Goal: Task Accomplishment & Management: Use online tool/utility

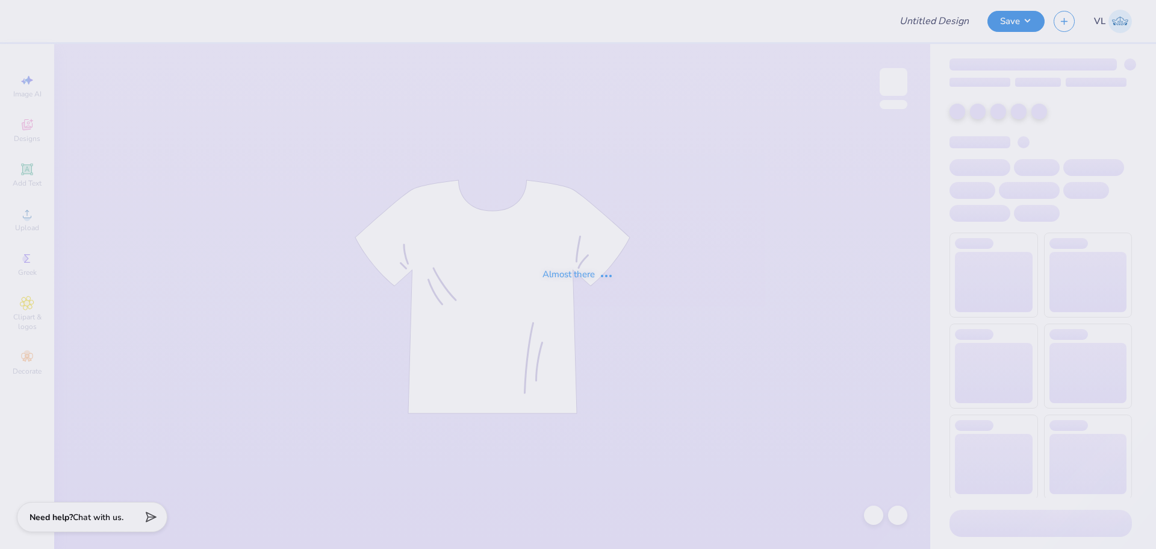
type input "[PERSON_NAME] Crew Set"
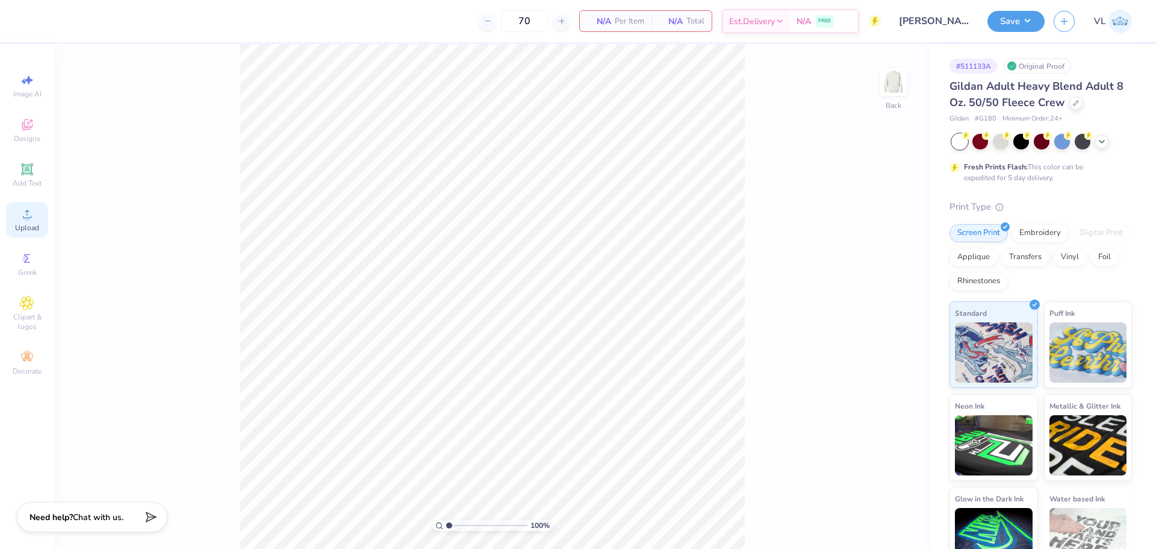
click at [22, 212] on icon at bounding box center [27, 214] width 14 height 14
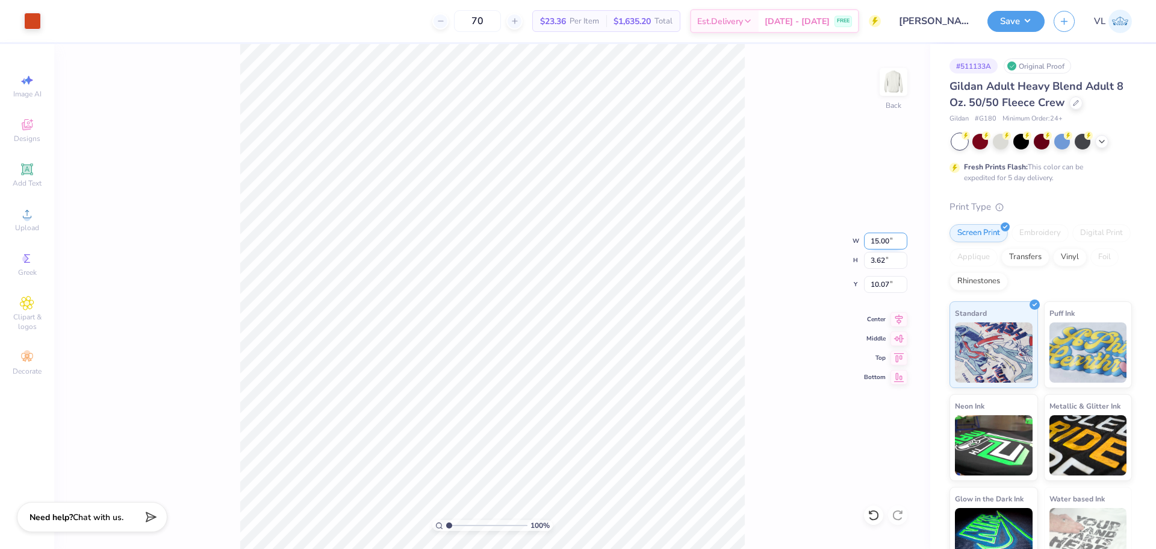
click at [885, 235] on input "15.00" at bounding box center [885, 240] width 43 height 17
type input "3.50"
type input "0.84"
type input "3.00"
click at [898, 87] on img at bounding box center [894, 82] width 48 height 48
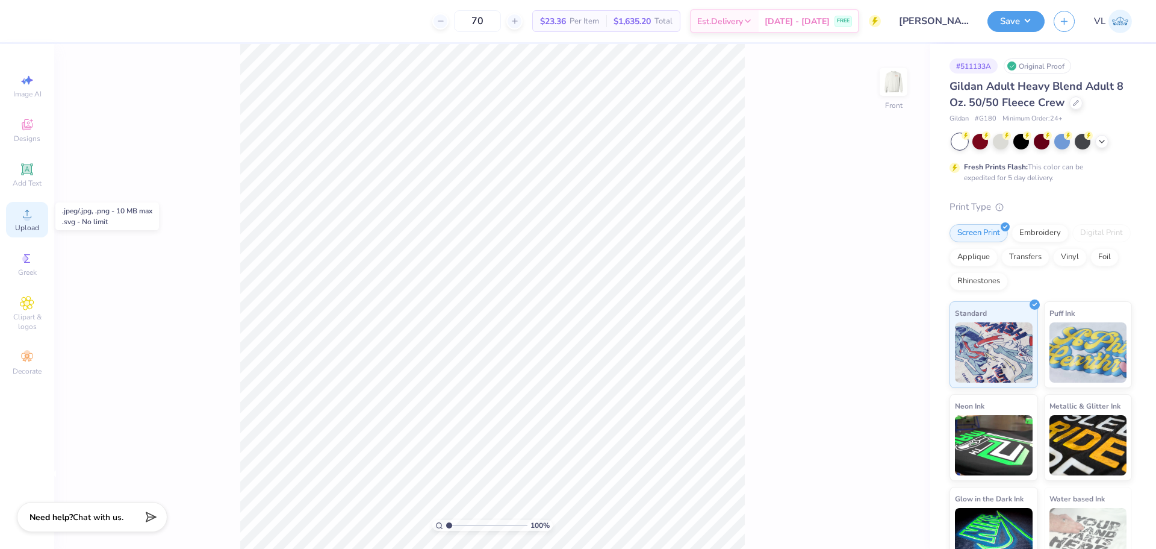
click at [37, 233] on div "Upload" at bounding box center [27, 220] width 42 height 36
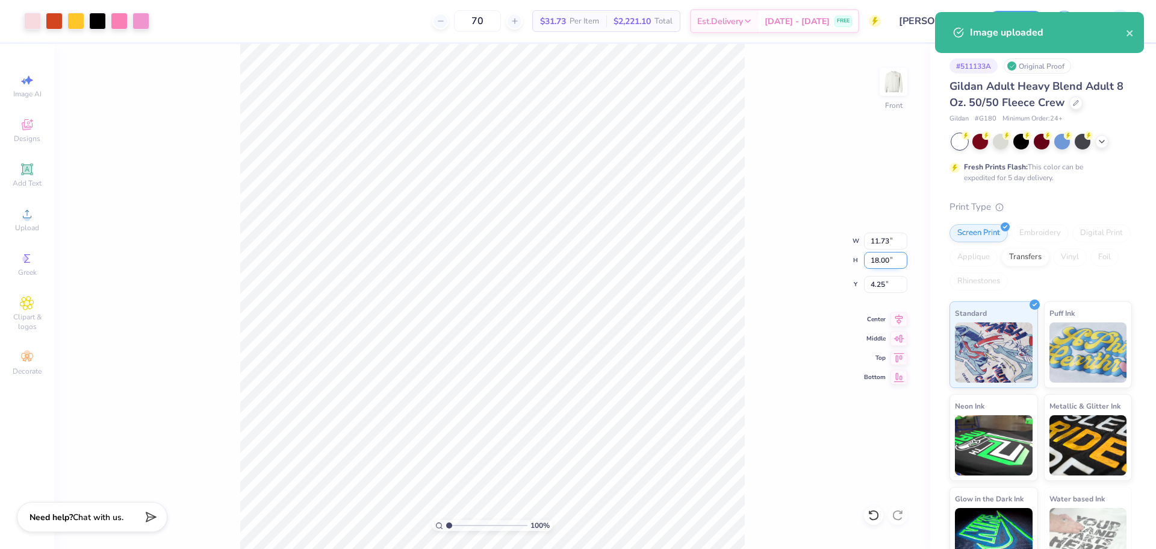
click at [872, 252] on input "18.00" at bounding box center [885, 260] width 43 height 17
type input "15"
type input "9.78"
type input "15.00"
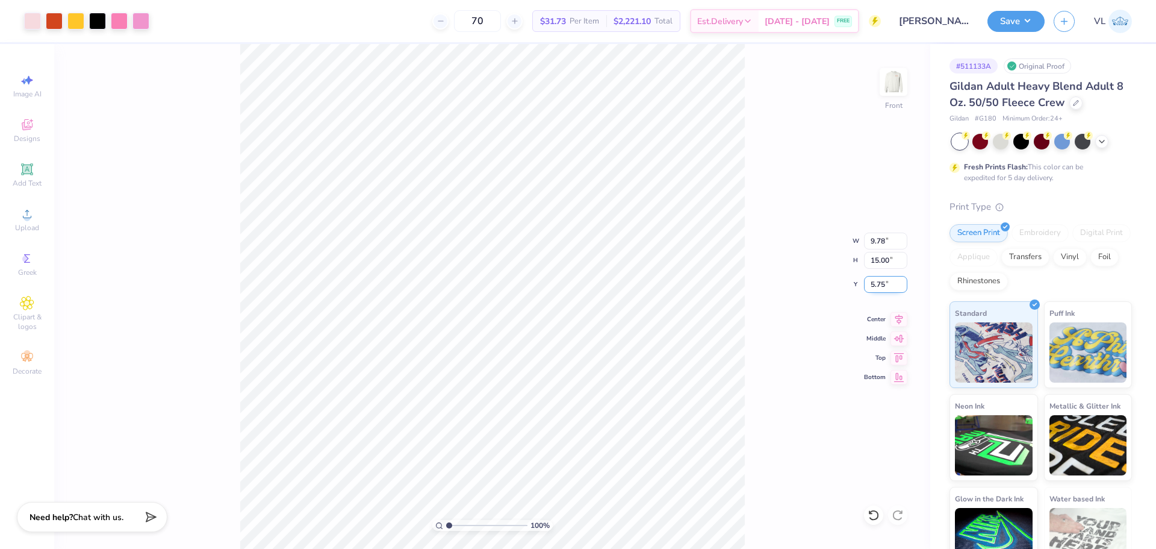
click at [888, 283] on input "5.75" at bounding box center [885, 284] width 43 height 17
type input "3.00"
click at [35, 24] on div at bounding box center [32, 19] width 17 height 17
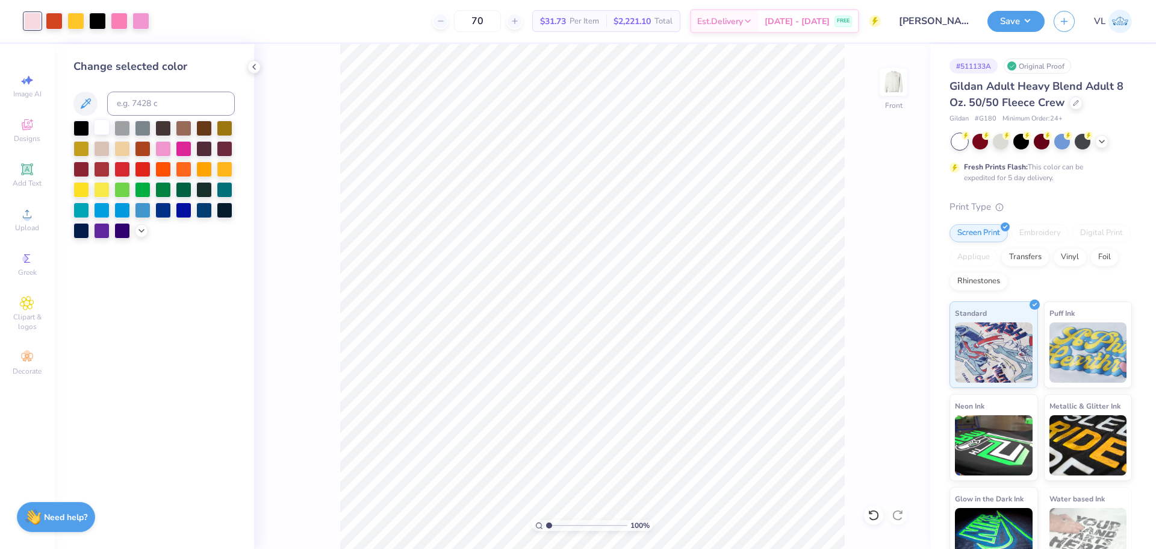
click at [96, 129] on div at bounding box center [102, 127] width 16 height 16
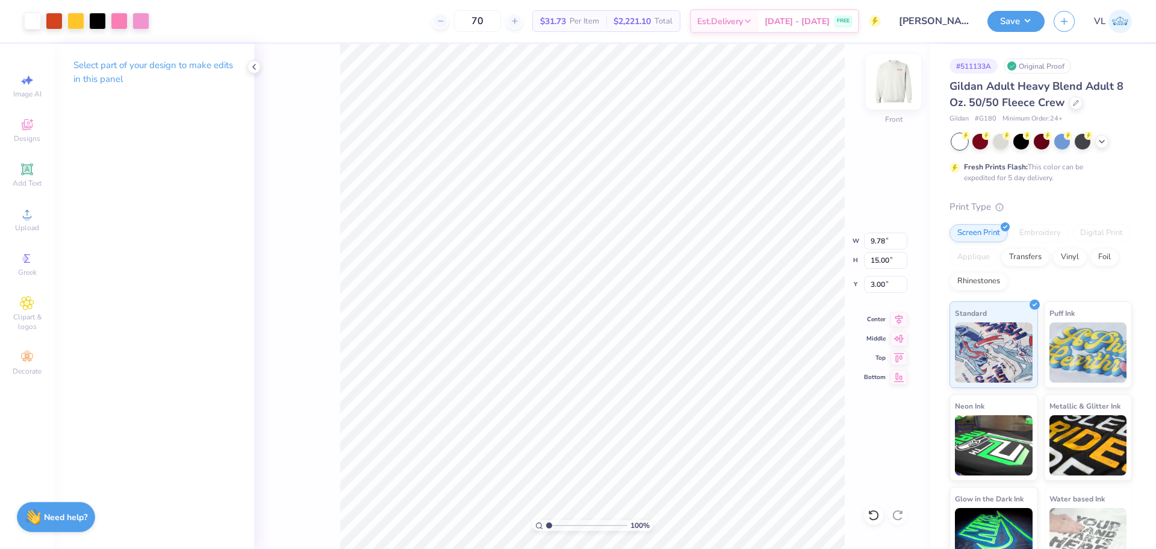
click at [895, 83] on img at bounding box center [894, 82] width 48 height 48
click at [894, 78] on img at bounding box center [894, 82] width 48 height 48
click at [1007, 11] on button "Save" at bounding box center [1016, 19] width 57 height 21
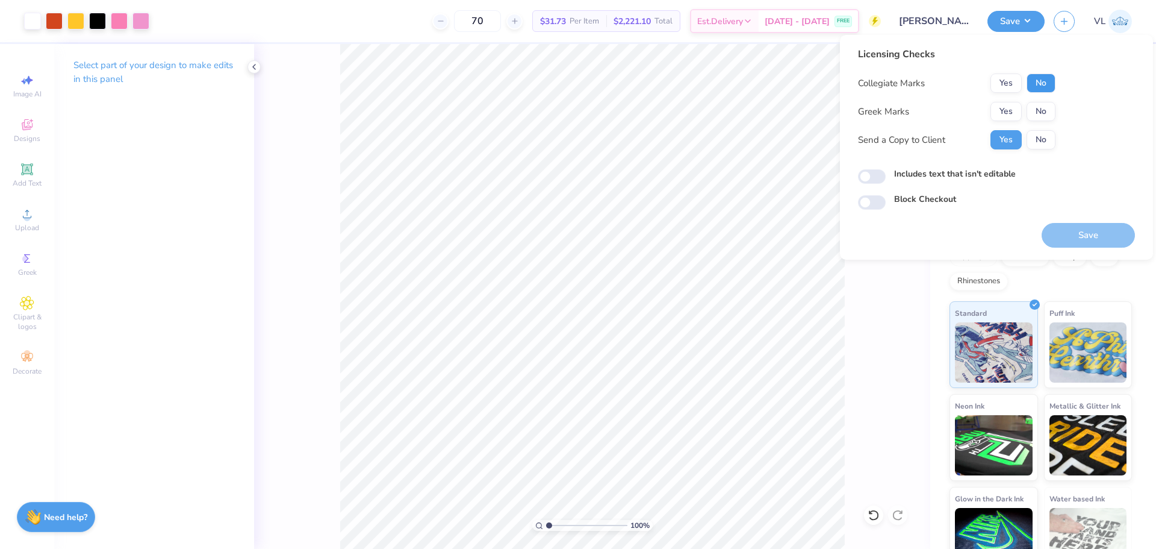
click at [1040, 88] on button "No" at bounding box center [1041, 82] width 29 height 19
click at [1007, 109] on button "Yes" at bounding box center [1006, 111] width 31 height 19
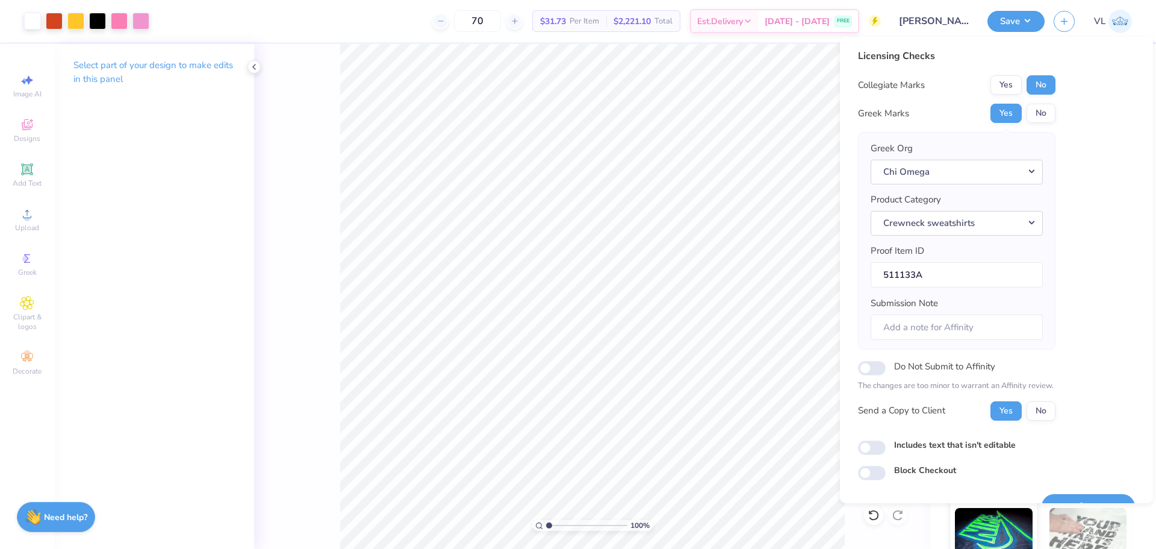
scroll to position [27, 0]
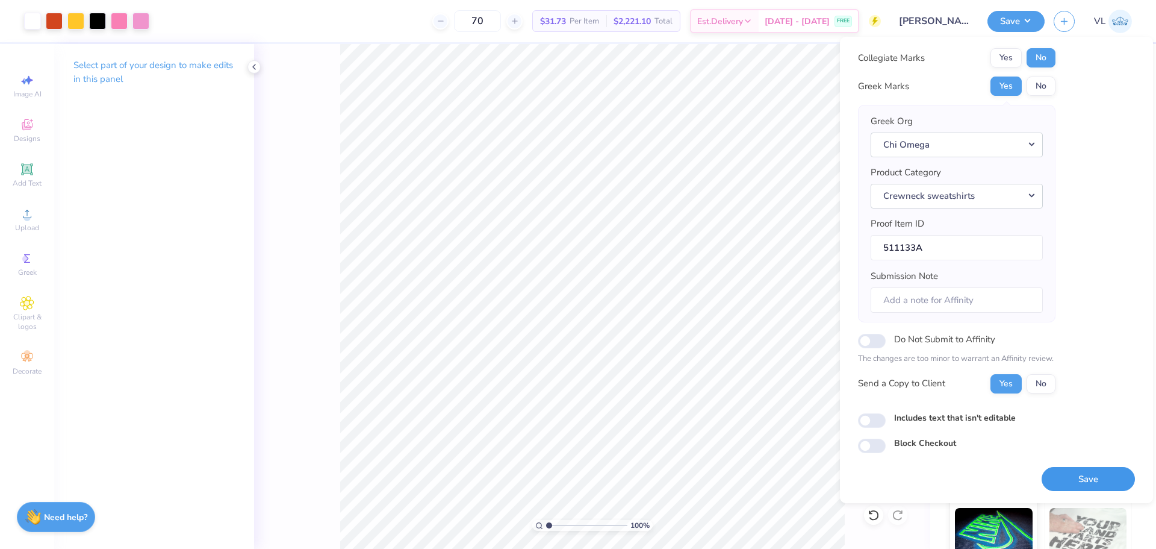
click at [1078, 478] on button "Save" at bounding box center [1088, 479] width 93 height 25
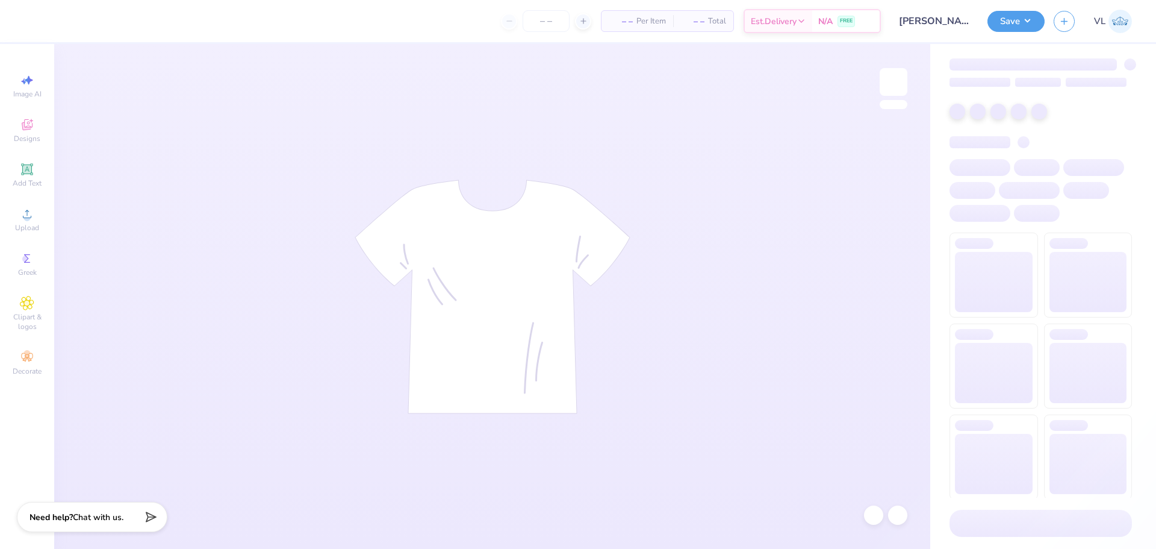
type input "70"
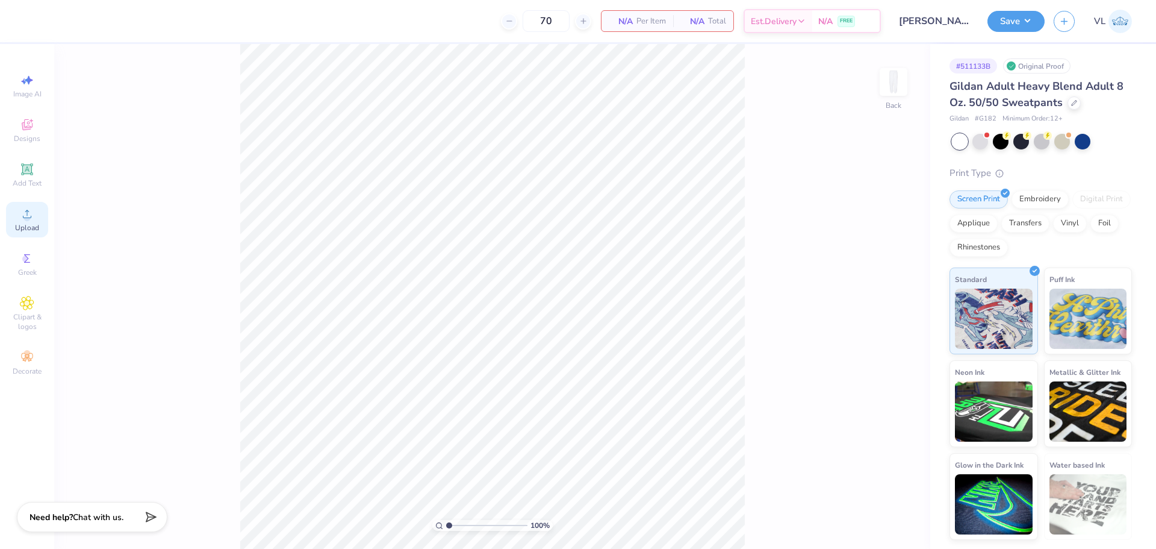
click at [25, 225] on span "Upload" at bounding box center [27, 228] width 24 height 10
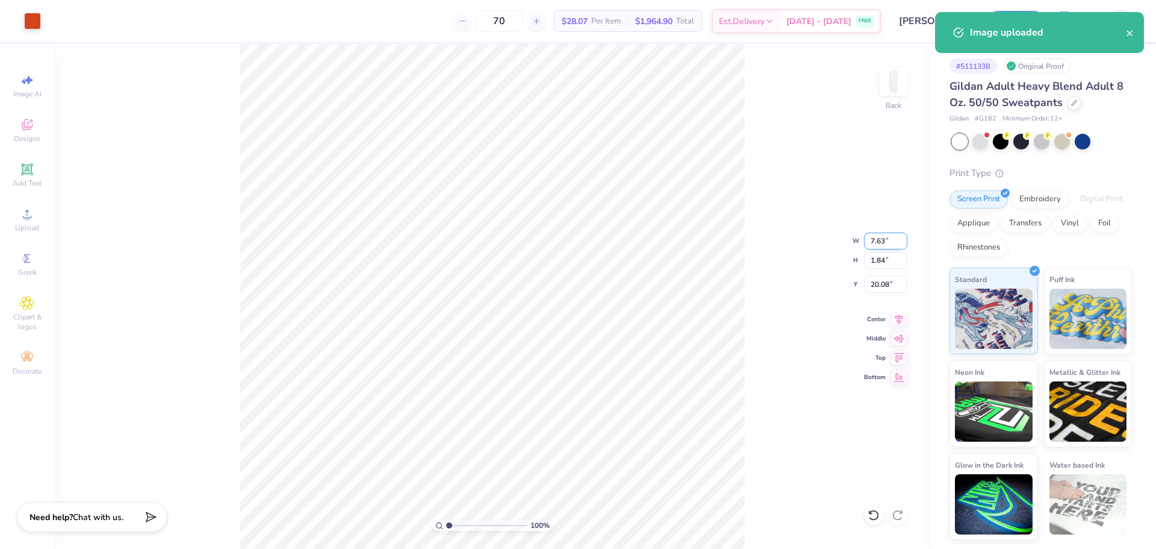
click at [892, 247] on input "7.63" at bounding box center [885, 240] width 43 height 17
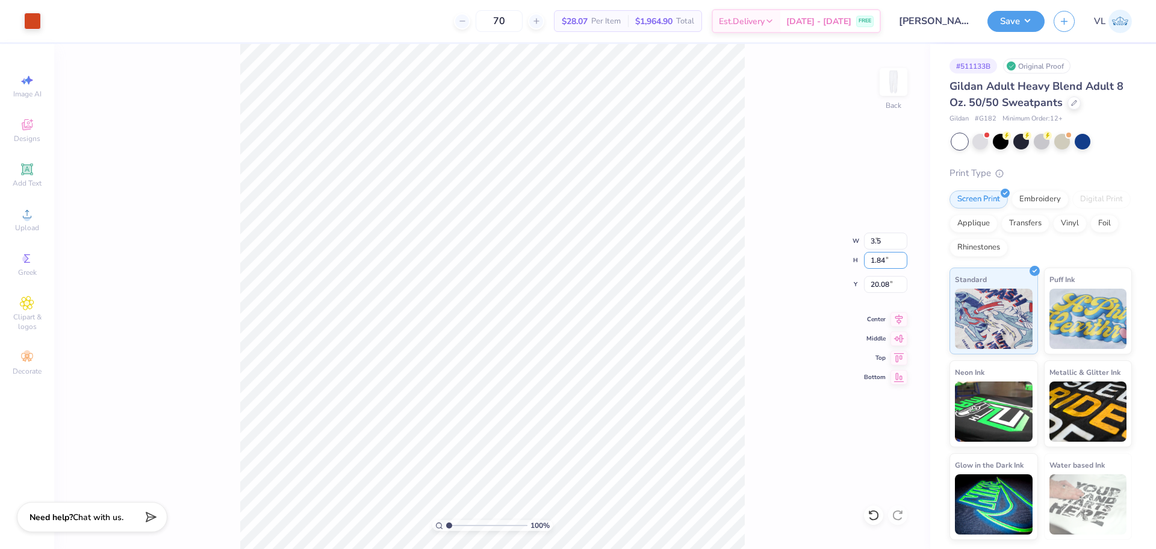
type input "3.50"
type input "0.84"
type input "2.41"
click at [887, 246] on input "3.50" at bounding box center [885, 240] width 43 height 17
type input "4.00"
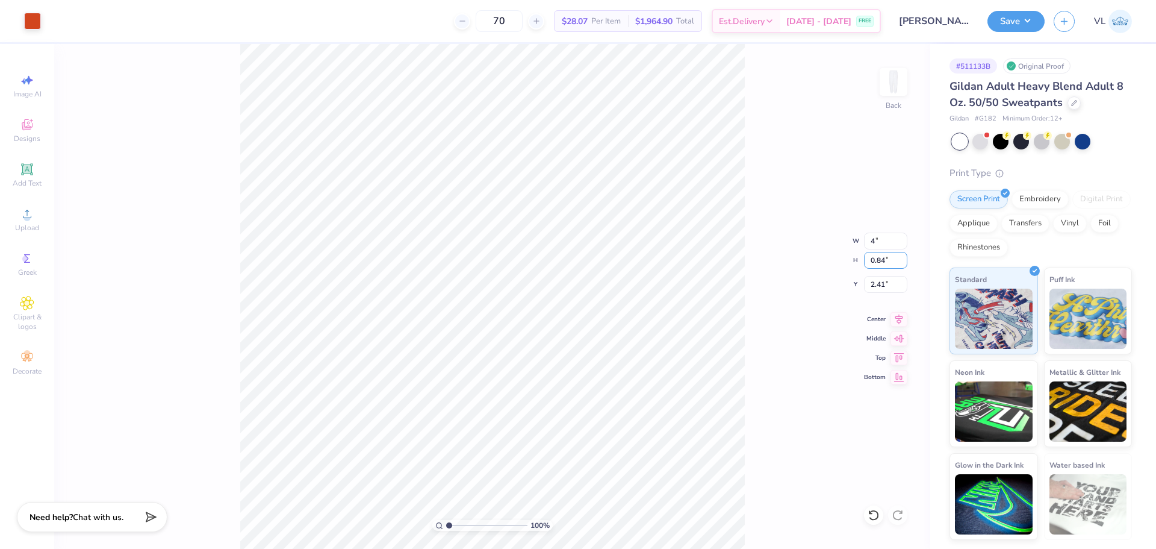
type input "0.97"
type input "2.35"
click at [1021, 17] on button "Save" at bounding box center [1016, 19] width 57 height 21
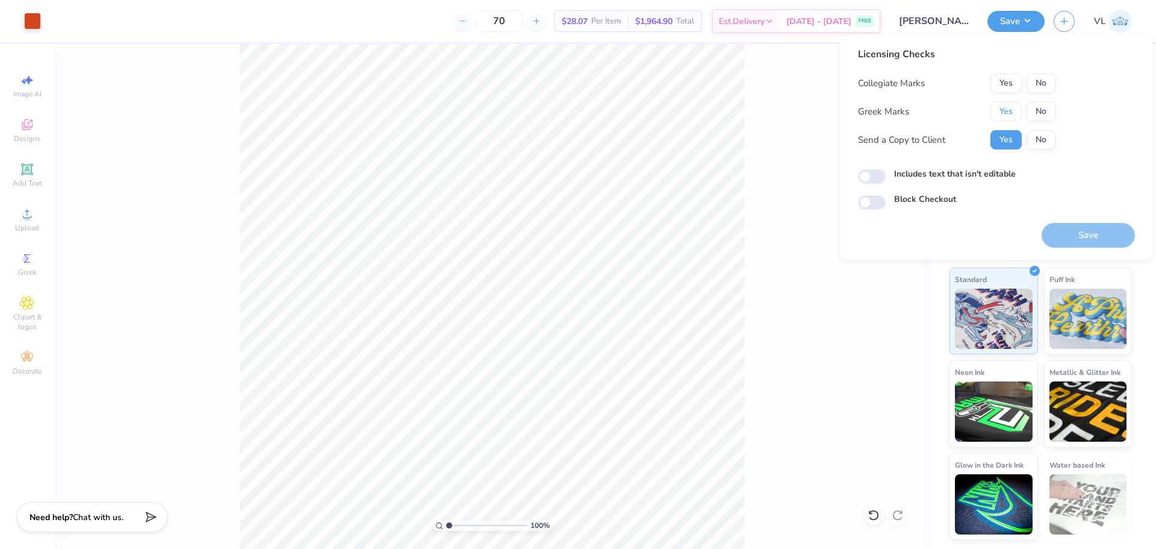
drag, startPoint x: 1013, startPoint y: 113, endPoint x: 1039, endPoint y: 98, distance: 29.7
click at [1019, 109] on button "Yes" at bounding box center [1006, 111] width 31 height 19
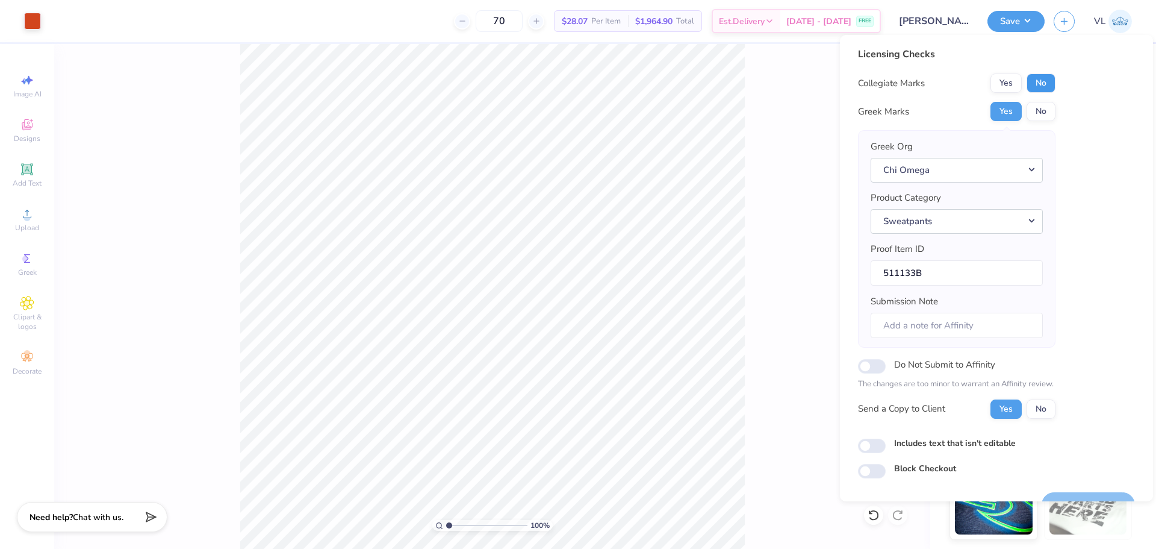
click at [1044, 81] on button "No" at bounding box center [1041, 82] width 29 height 19
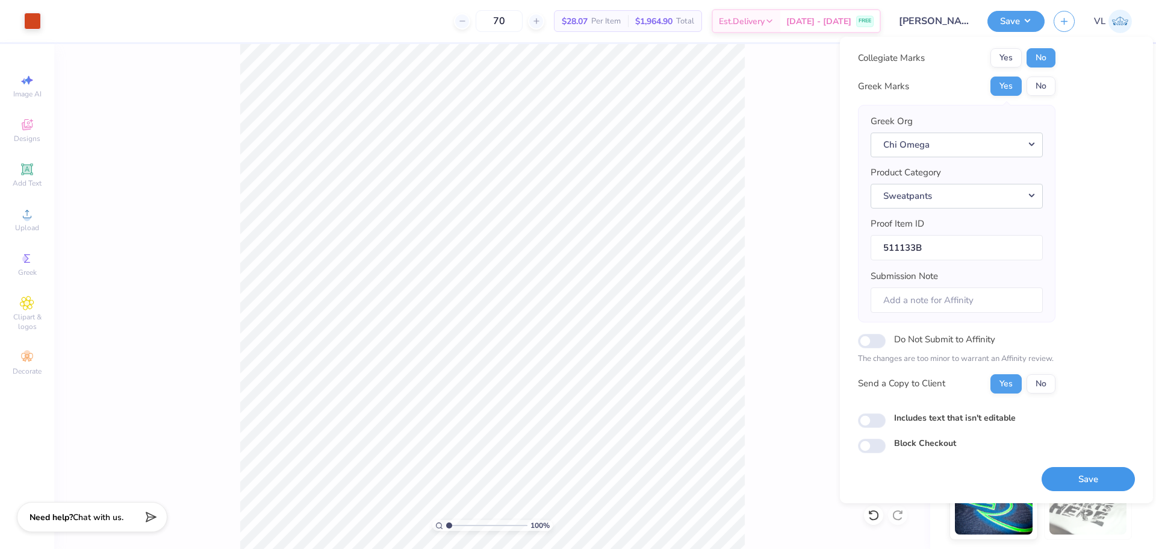
click at [1066, 474] on button "Save" at bounding box center [1088, 479] width 93 height 25
